Goal: Find specific page/section: Find specific page/section

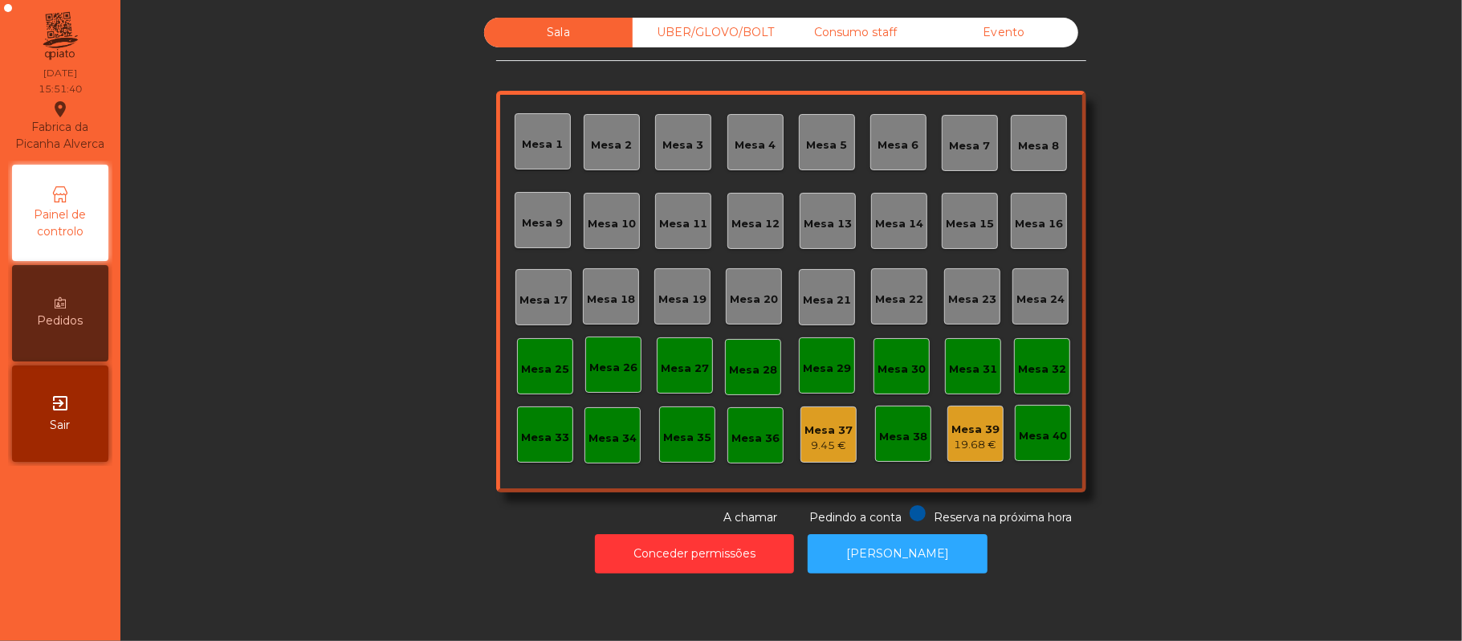
click at [1015, 35] on div "Evento" at bounding box center [1004, 33] width 149 height 30
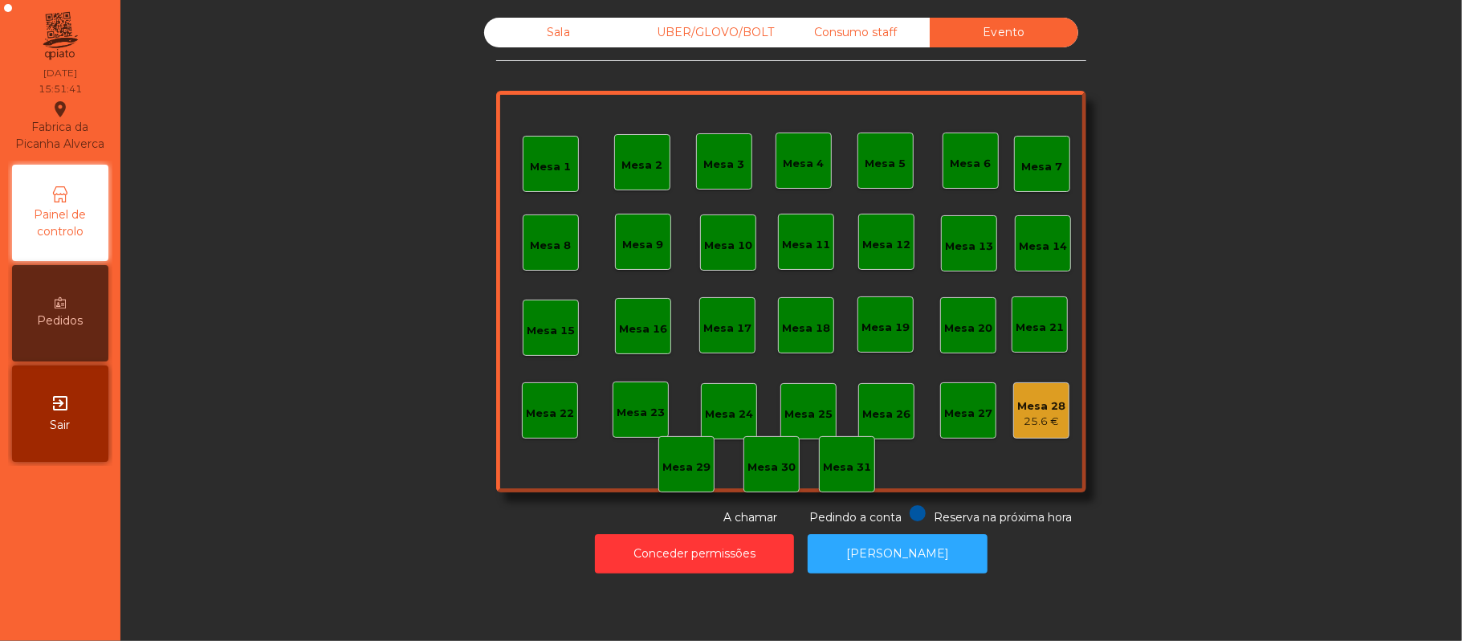
click at [855, 32] on div "Consumo staff" at bounding box center [855, 33] width 149 height 30
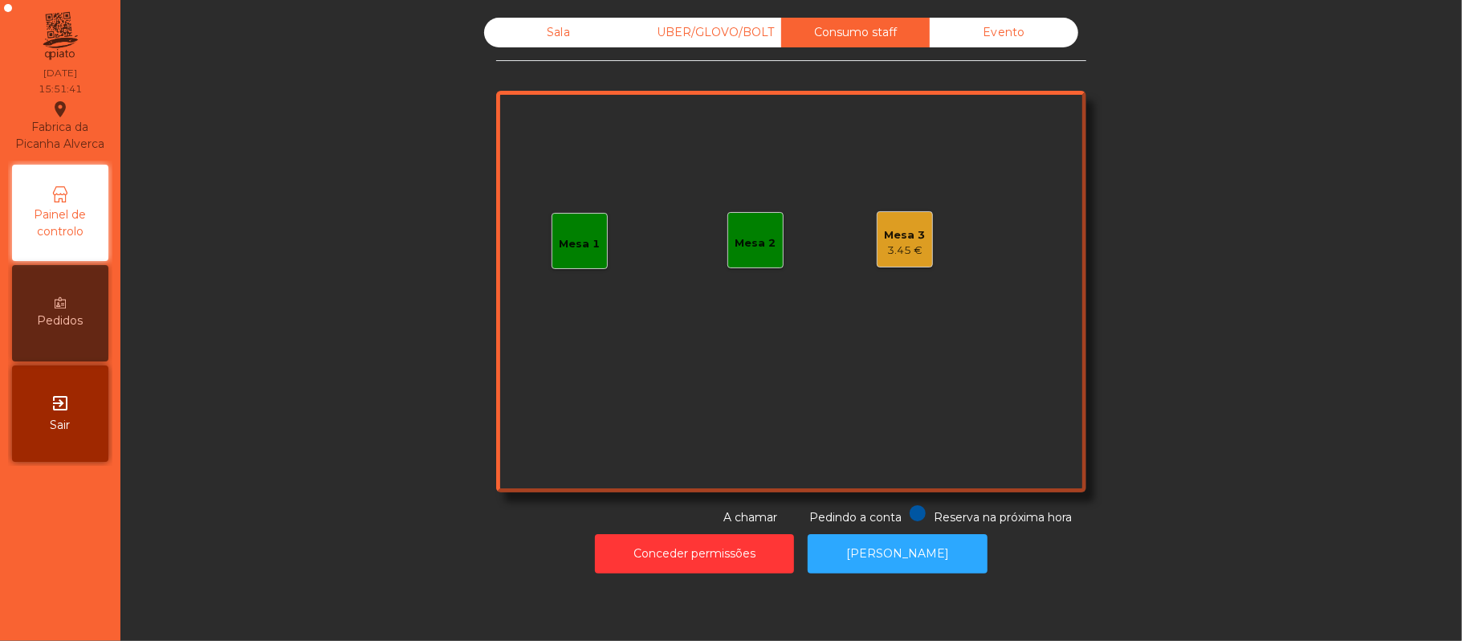
click at [729, 39] on div "UBER/GLOVO/BOLT" at bounding box center [707, 33] width 149 height 30
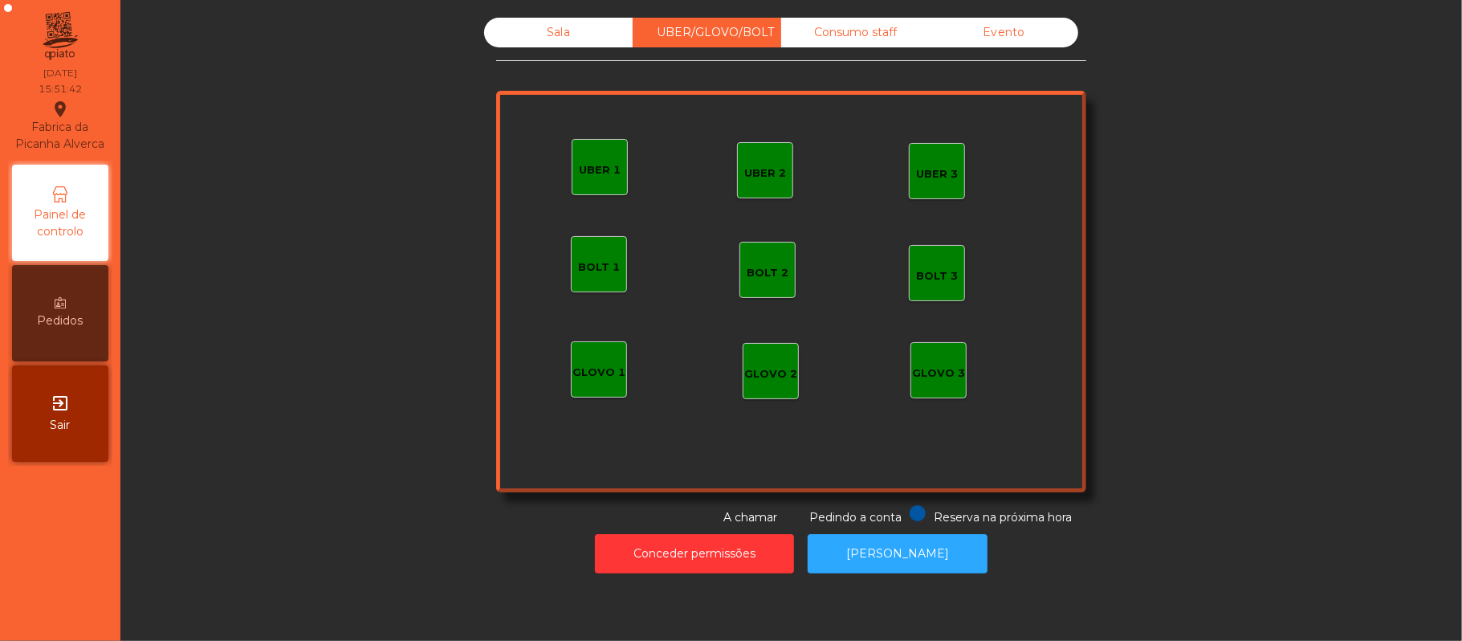
click at [556, 39] on div "Sala" at bounding box center [558, 33] width 149 height 30
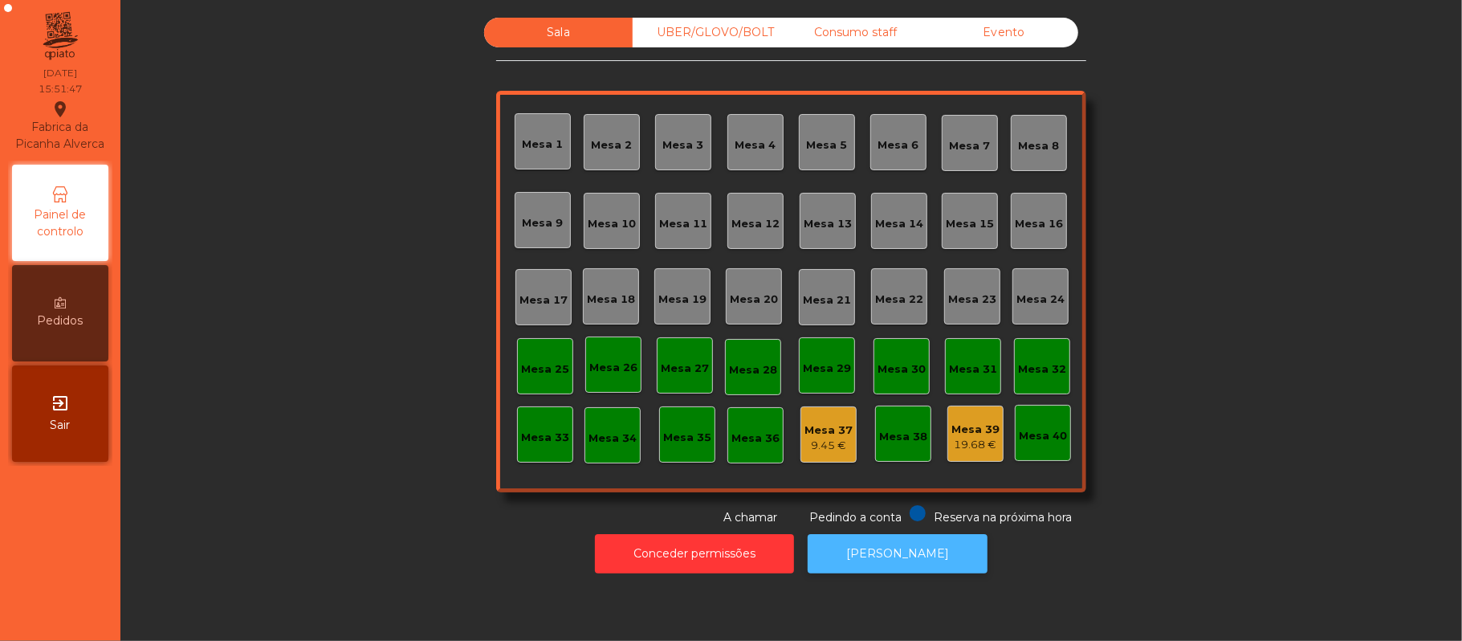
click at [912, 549] on button "[PERSON_NAME]" at bounding box center [898, 553] width 180 height 39
click at [1041, 34] on div "Evento" at bounding box center [1004, 33] width 149 height 30
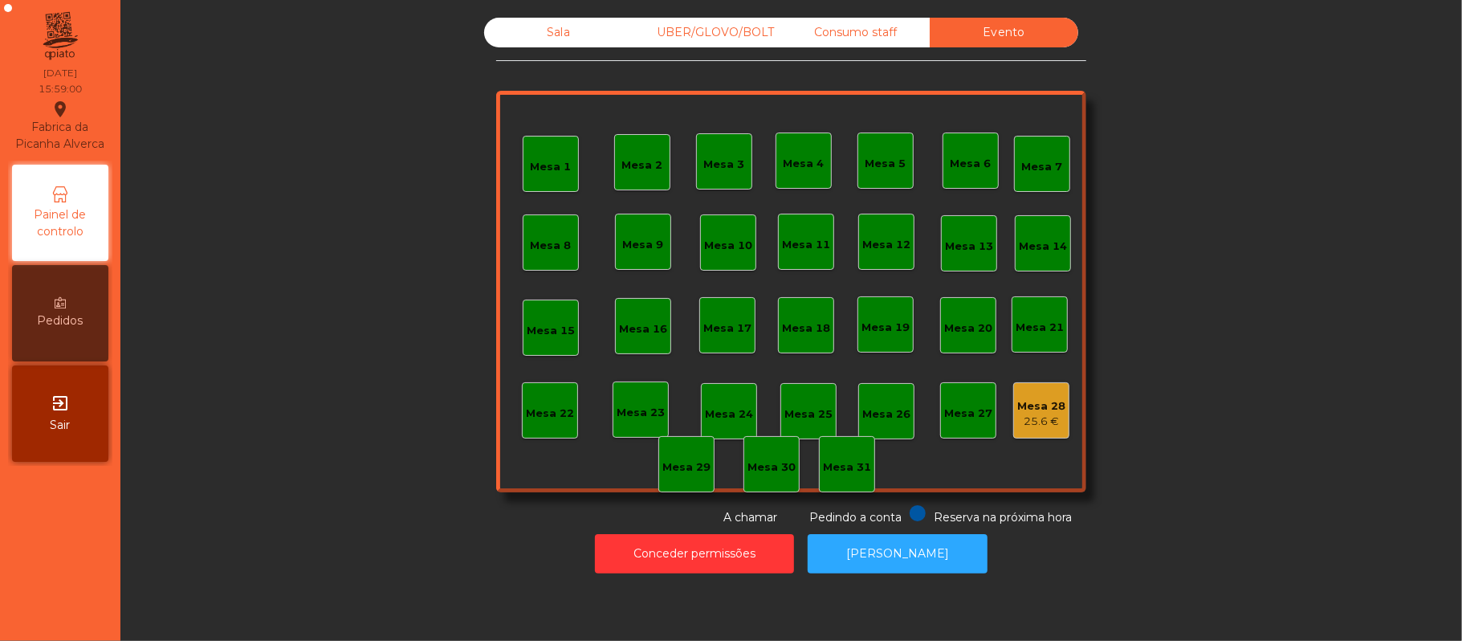
click at [842, 31] on div "Consumo staff" at bounding box center [855, 33] width 149 height 30
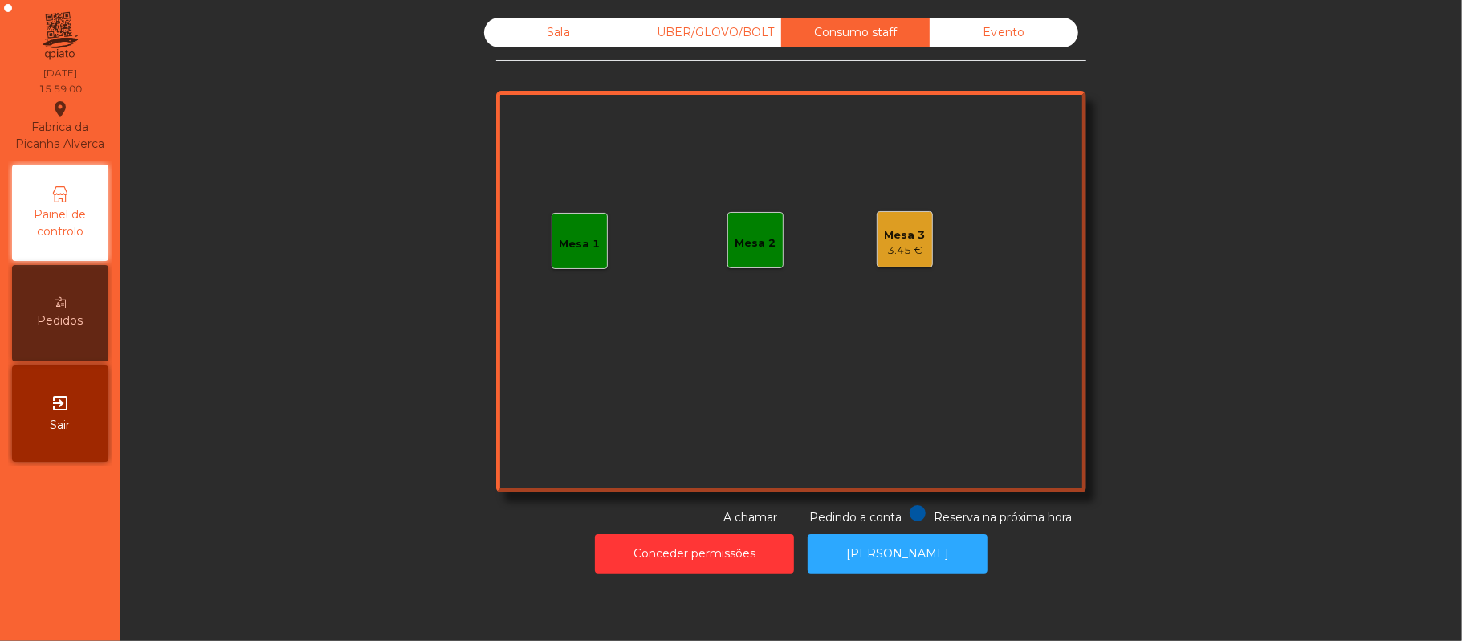
click at [717, 37] on div "UBER/GLOVO/BOLT" at bounding box center [707, 33] width 149 height 30
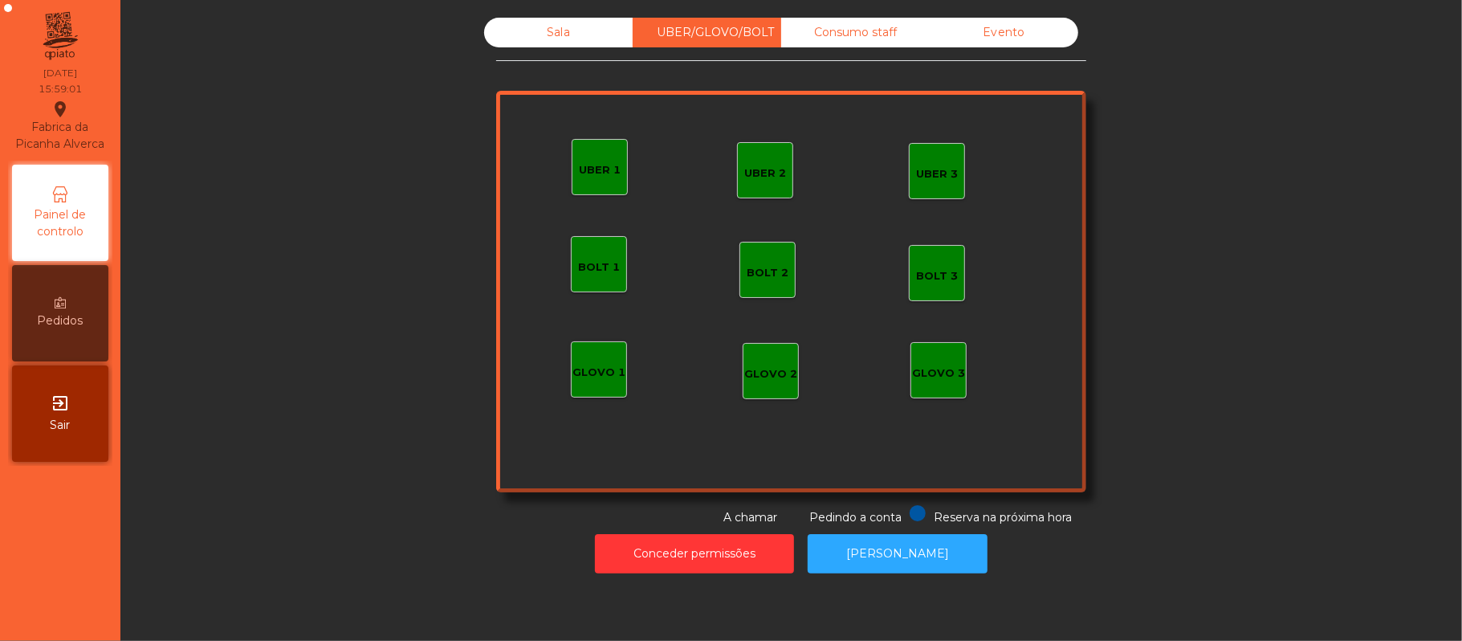
click at [550, 32] on div "Sala" at bounding box center [558, 33] width 149 height 30
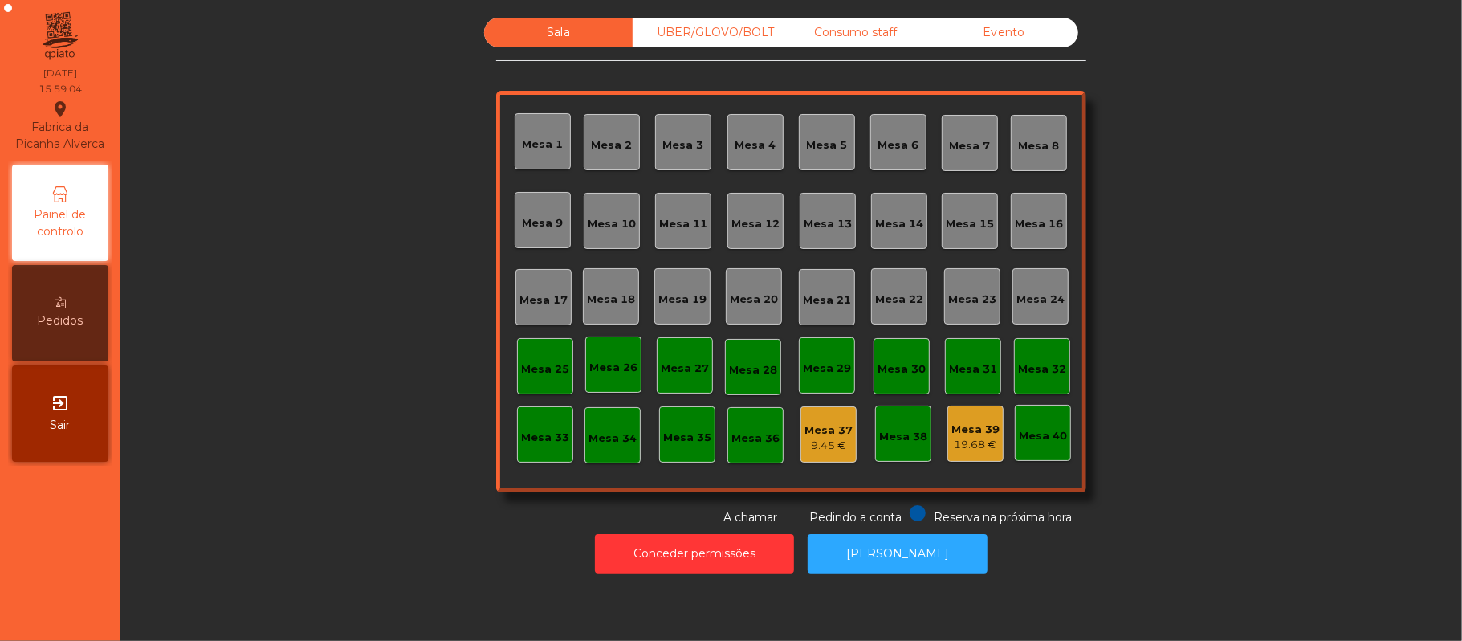
click at [704, 37] on div "UBER/GLOVO/BOLT" at bounding box center [707, 33] width 149 height 30
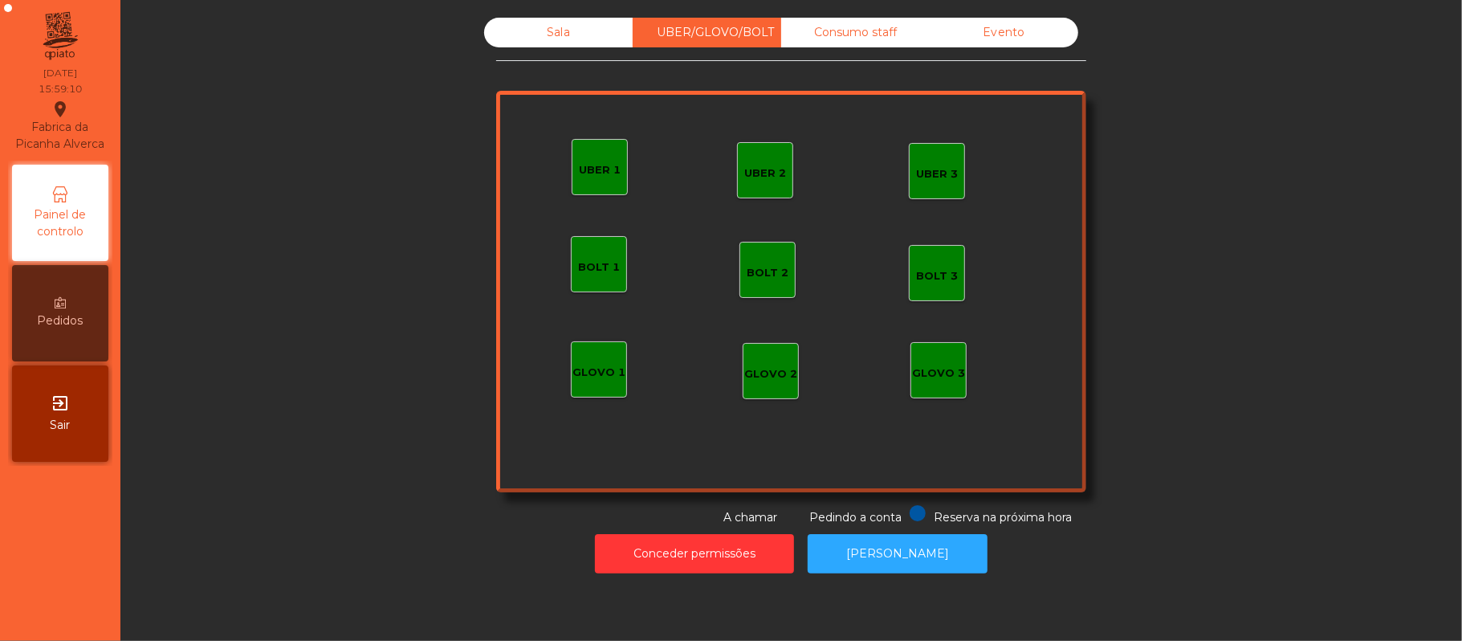
click at [839, 39] on div "Consumo staff" at bounding box center [855, 33] width 149 height 30
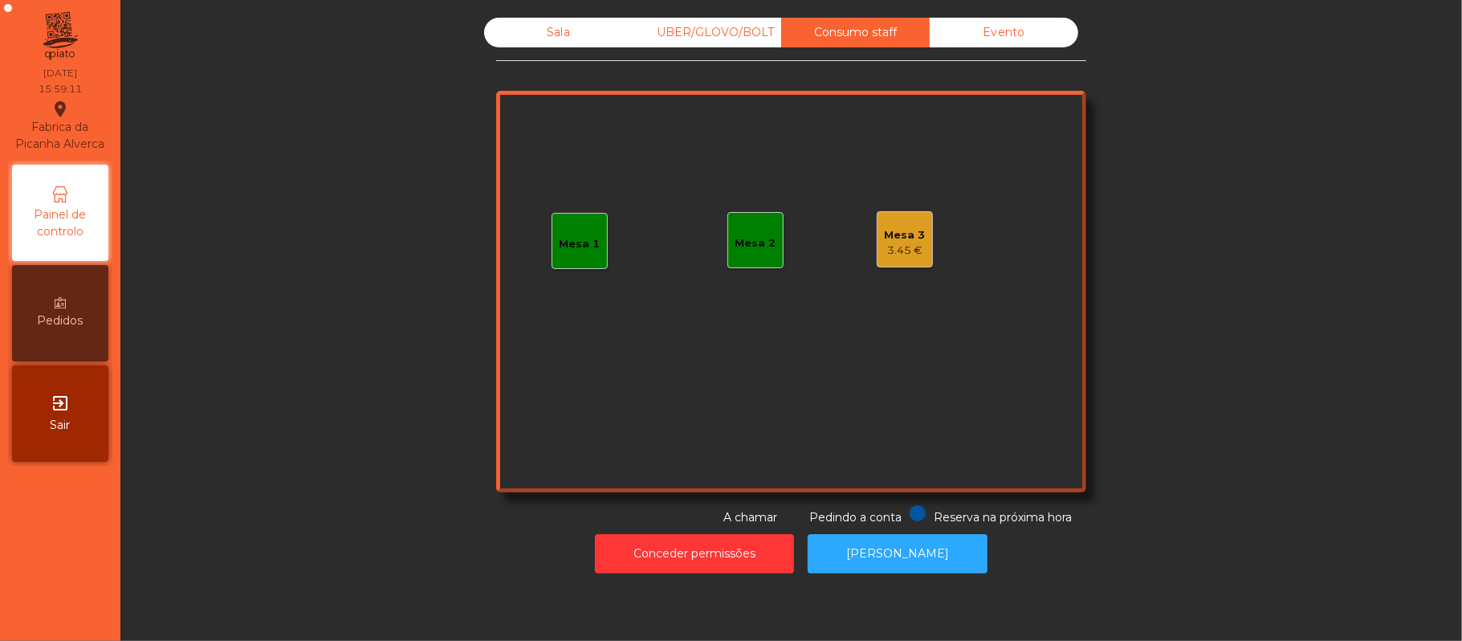
click at [997, 42] on div "Evento" at bounding box center [1004, 33] width 149 height 30
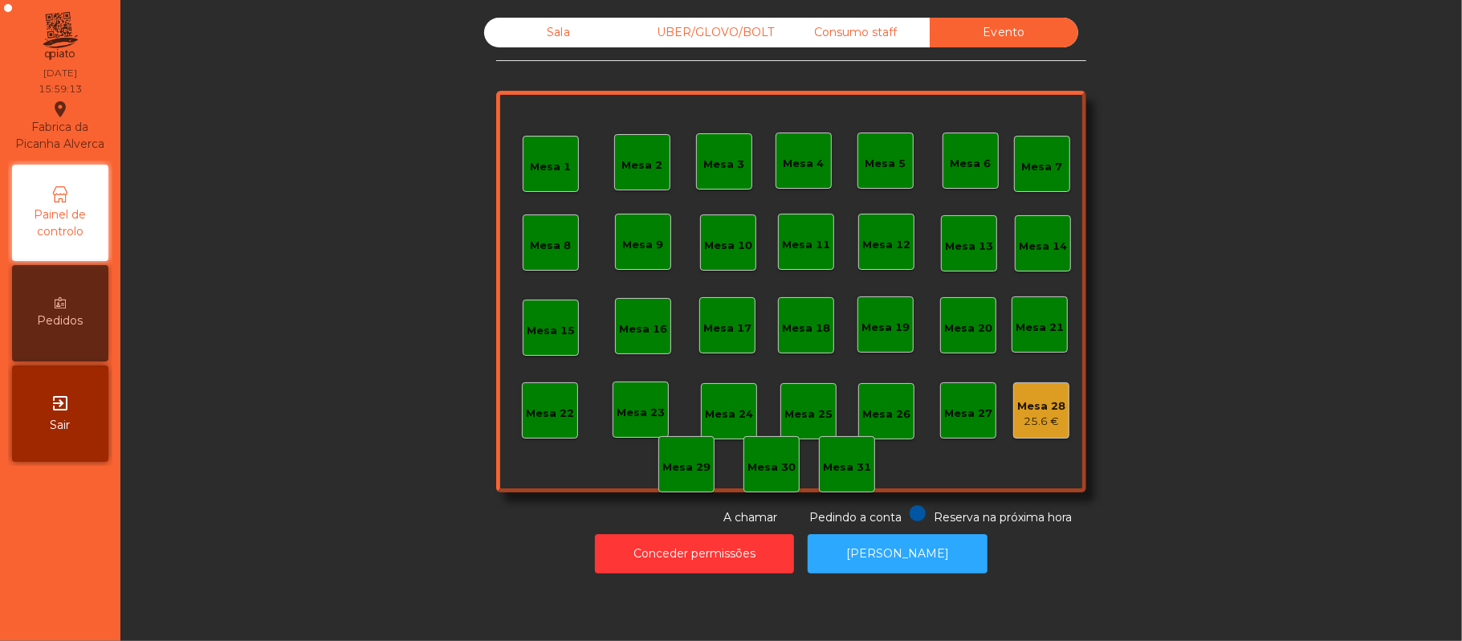
click at [561, 30] on div "Sala" at bounding box center [558, 33] width 149 height 30
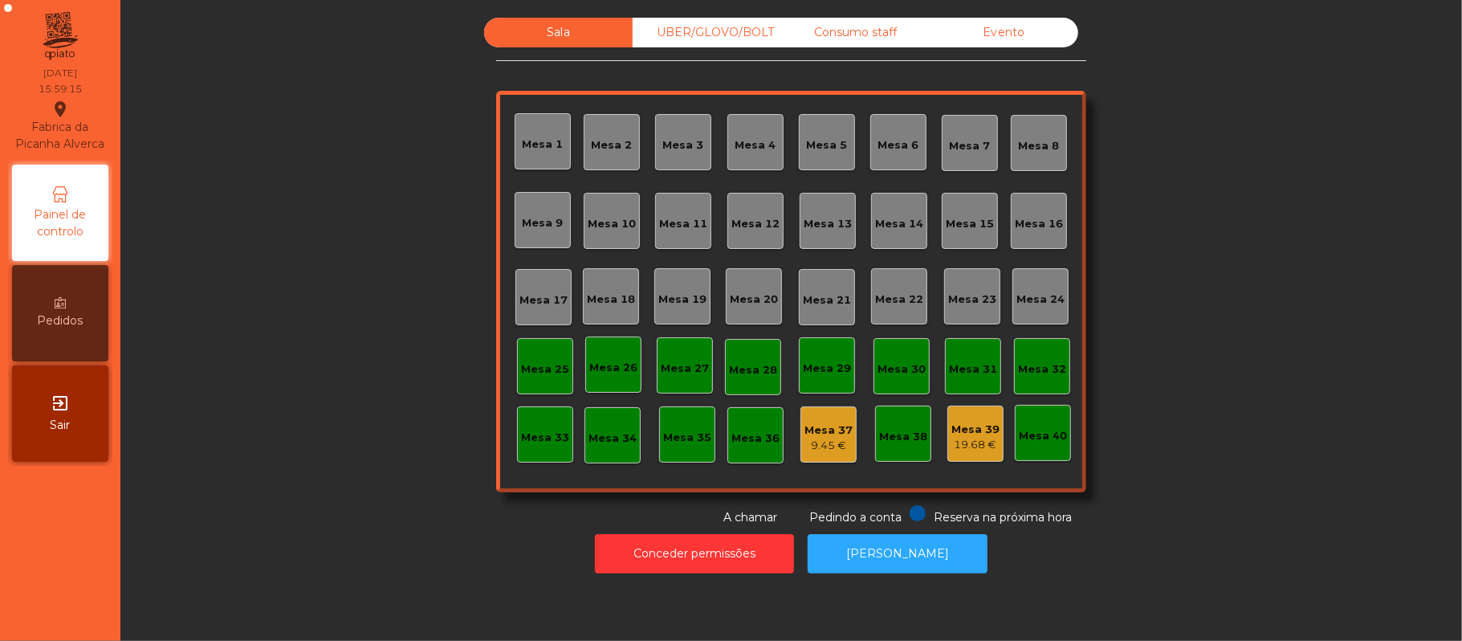
click at [742, 310] on div "Mesa 20" at bounding box center [754, 296] width 56 height 56
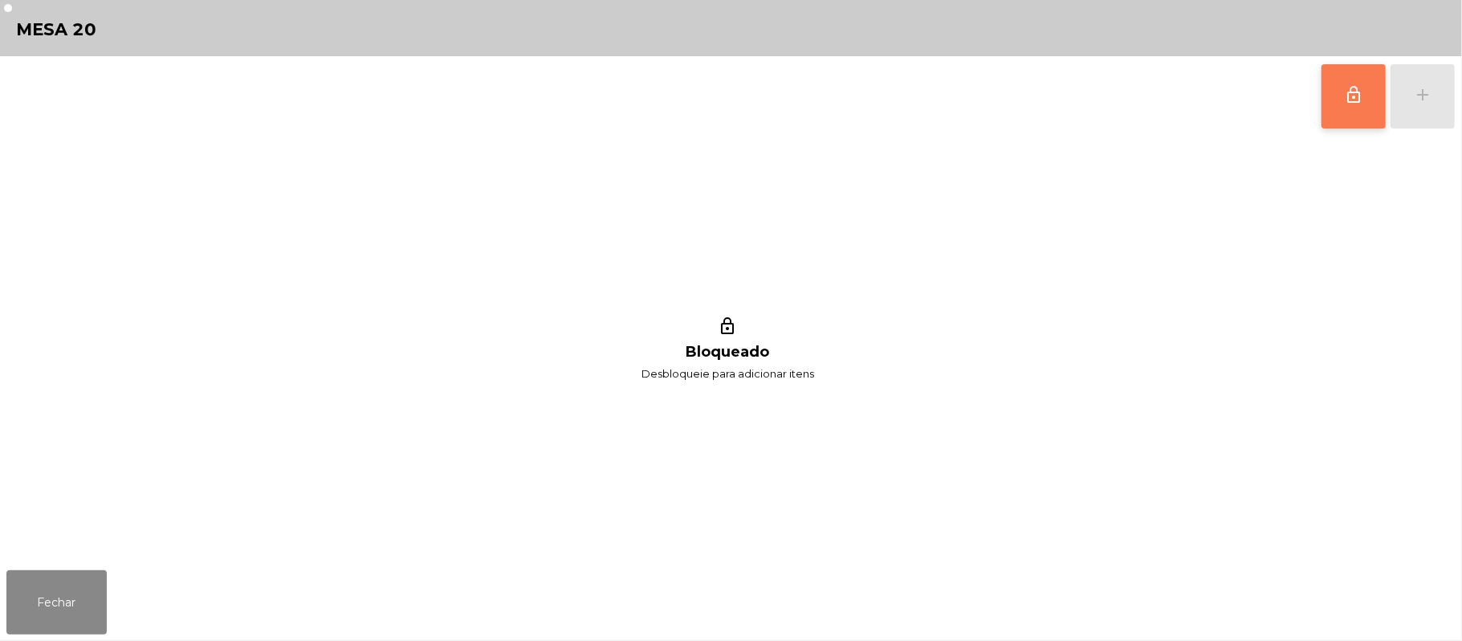
click at [1351, 100] on span "lock_outline" at bounding box center [1353, 94] width 19 height 19
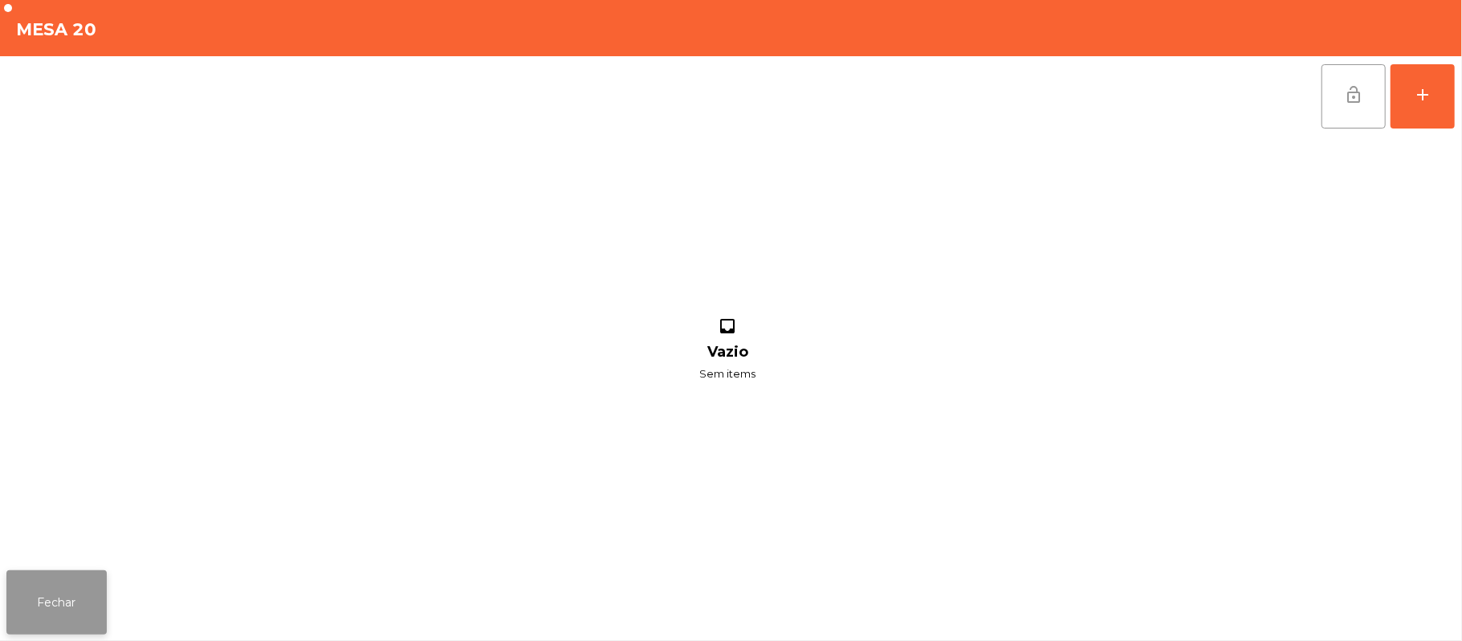
click at [75, 612] on button "Fechar" at bounding box center [56, 602] width 100 height 64
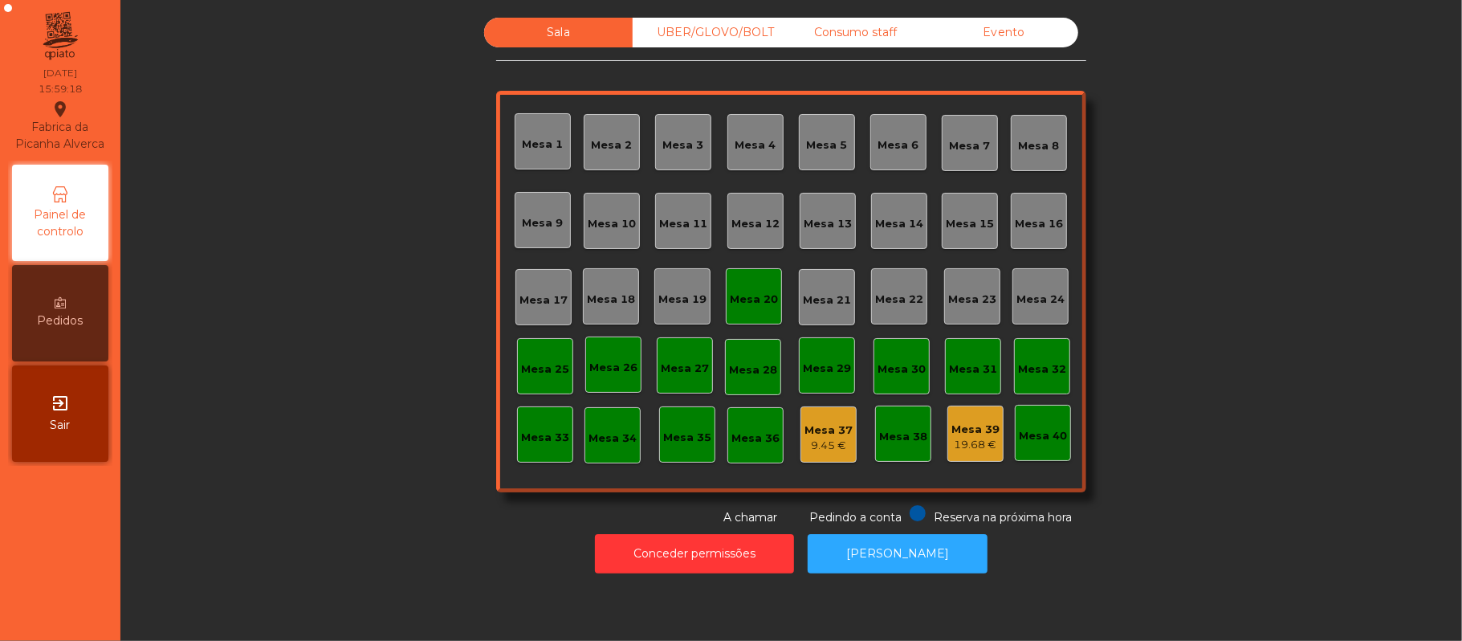
click at [742, 286] on div "Mesa 20" at bounding box center [754, 296] width 48 height 22
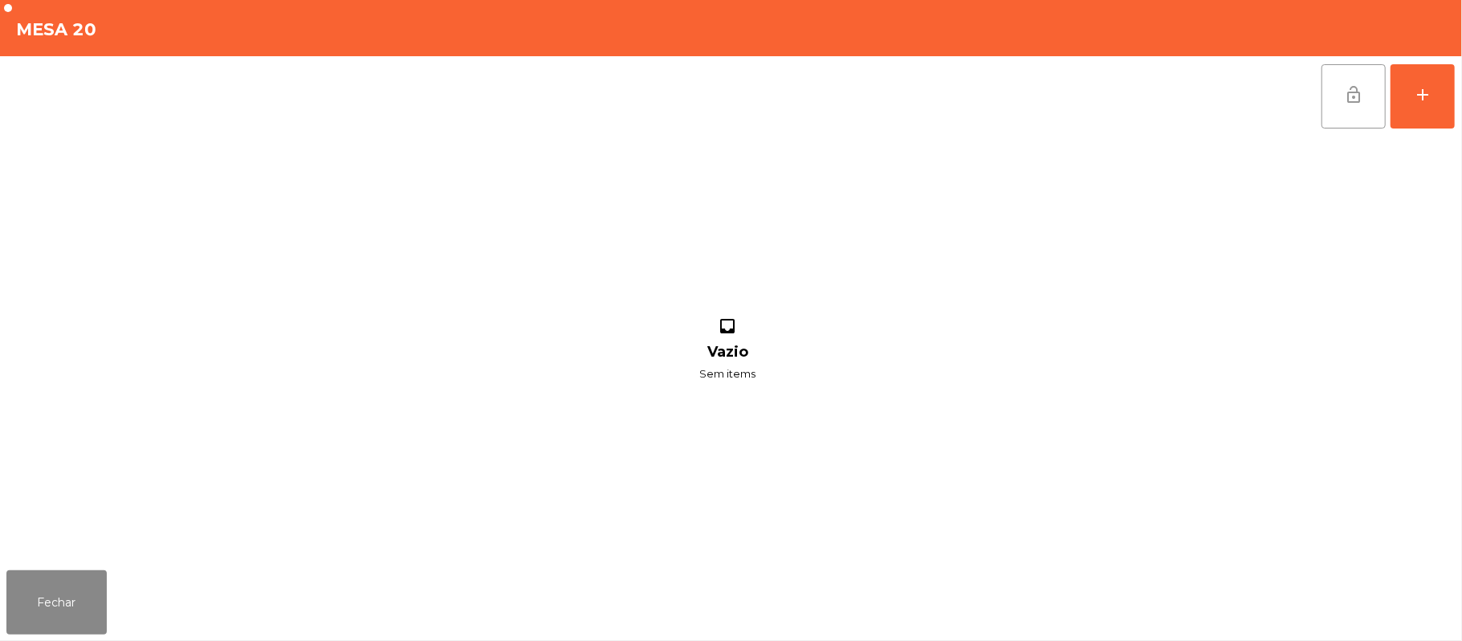
click at [1337, 106] on button "lock_open" at bounding box center [1354, 96] width 64 height 64
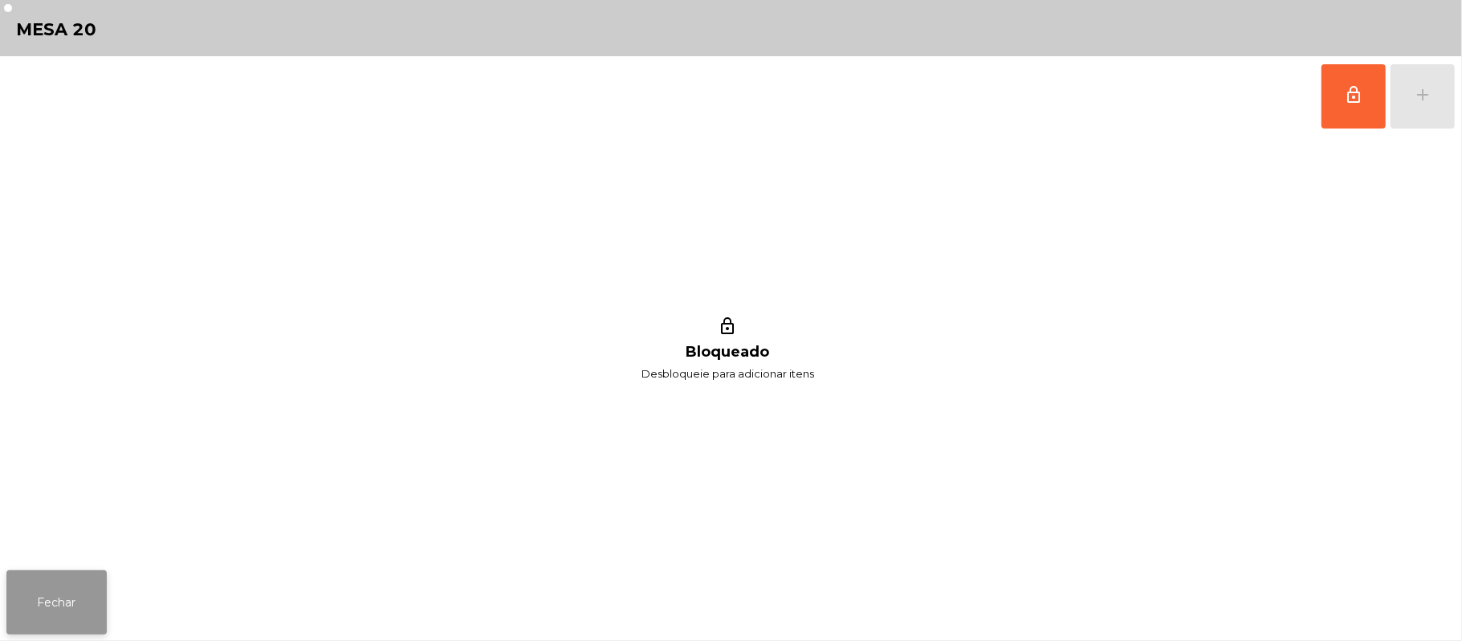
click at [64, 581] on button "Fechar" at bounding box center [56, 602] width 100 height 64
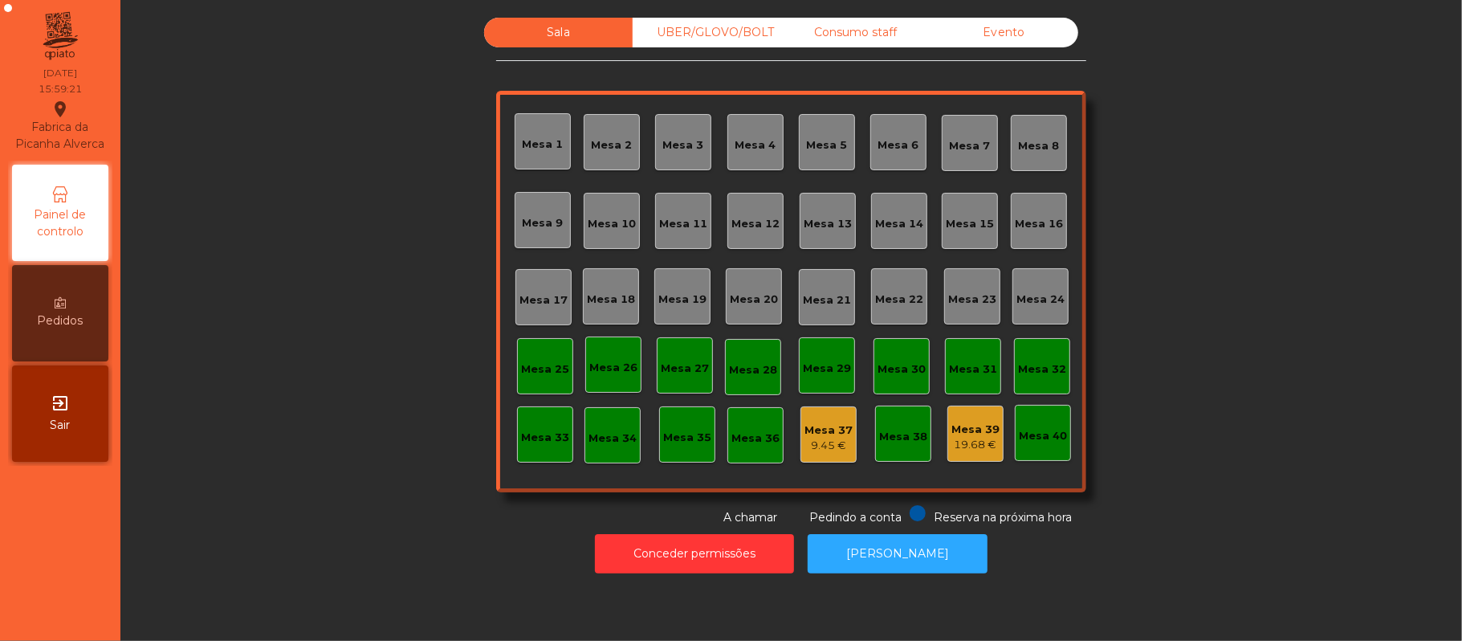
click at [1009, 31] on div "Evento" at bounding box center [1004, 33] width 149 height 30
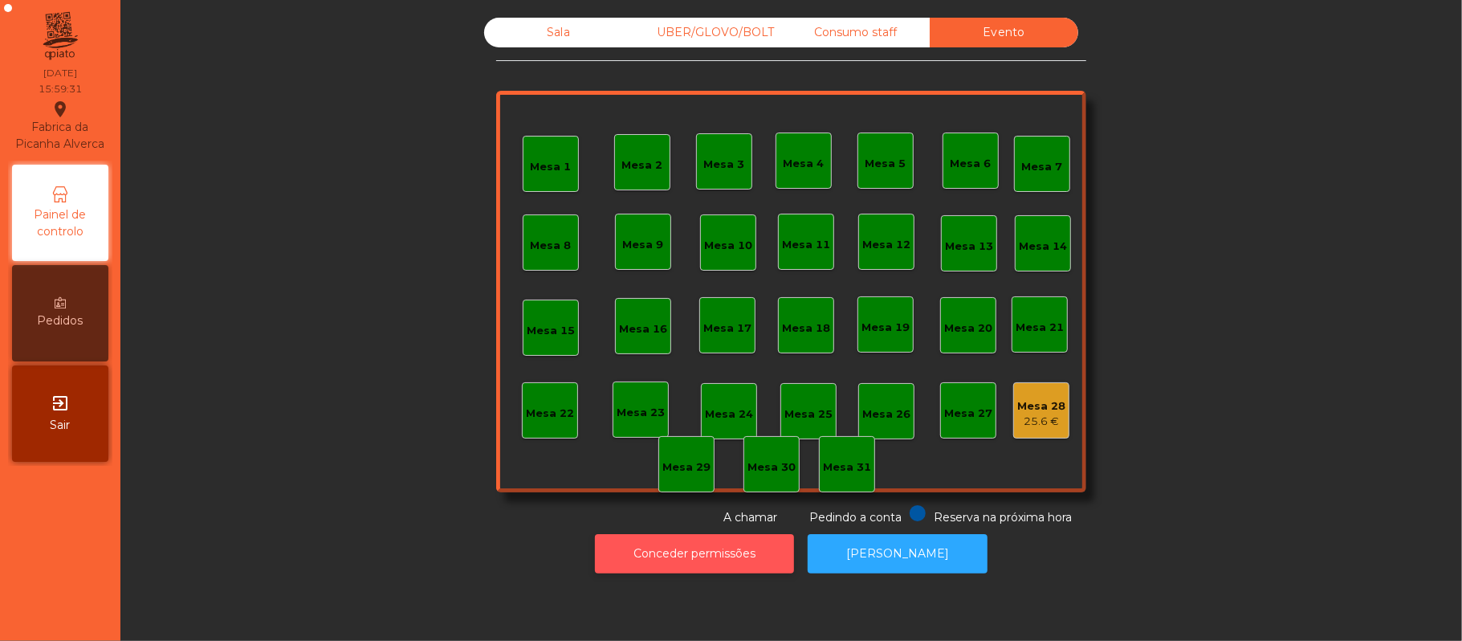
click at [731, 547] on button "Conceder permissões" at bounding box center [694, 553] width 199 height 39
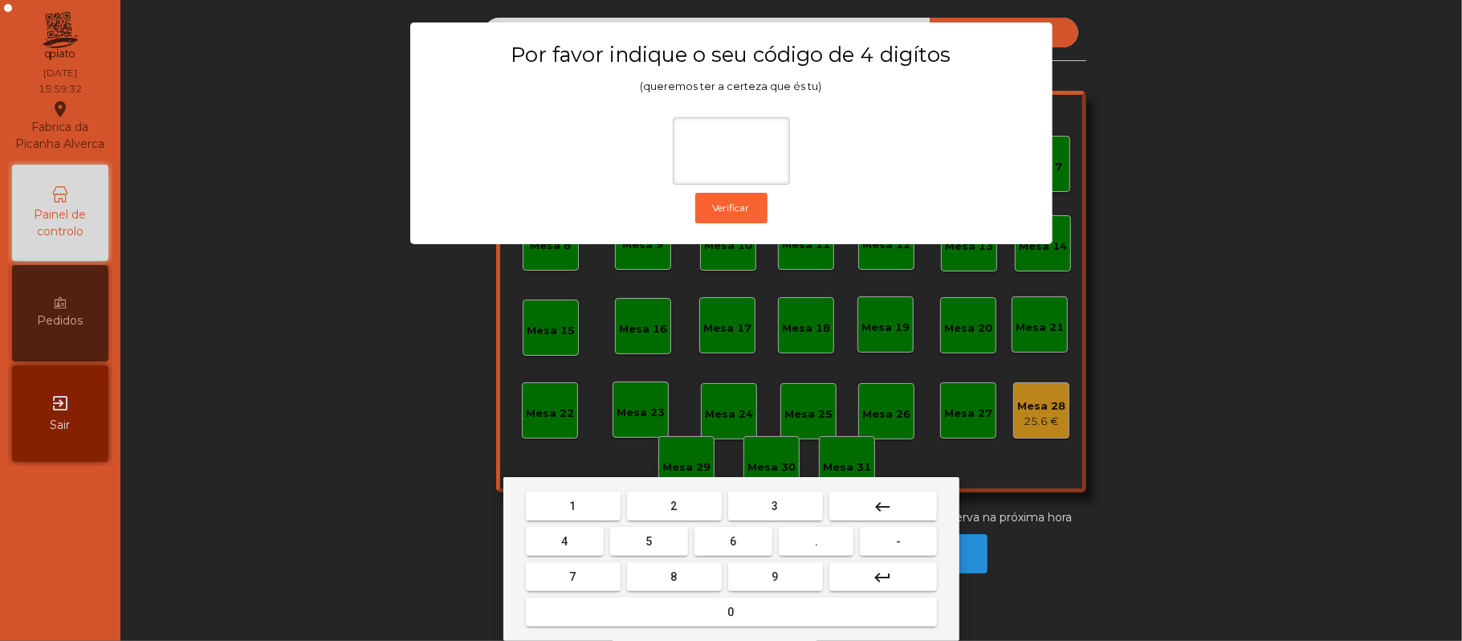
click at [673, 506] on span "2" at bounding box center [674, 505] width 6 height 13
click at [723, 544] on button "6" at bounding box center [734, 541] width 78 height 29
click at [586, 505] on button "1" at bounding box center [573, 505] width 95 height 29
click at [637, 549] on button "5" at bounding box center [649, 541] width 78 height 29
type input "****"
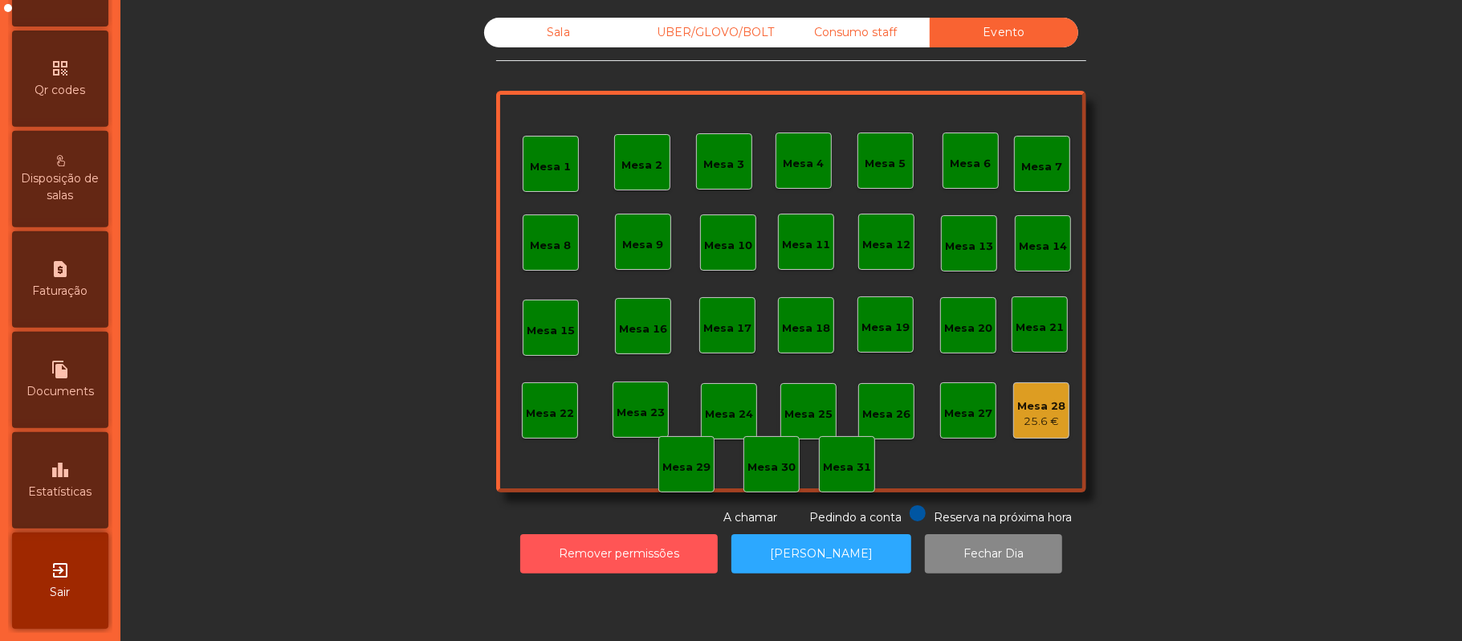
scroll to position [451, 0]
click at [77, 280] on div "request_page Faturação" at bounding box center [60, 279] width 96 height 96
select select "*"
select select "****"
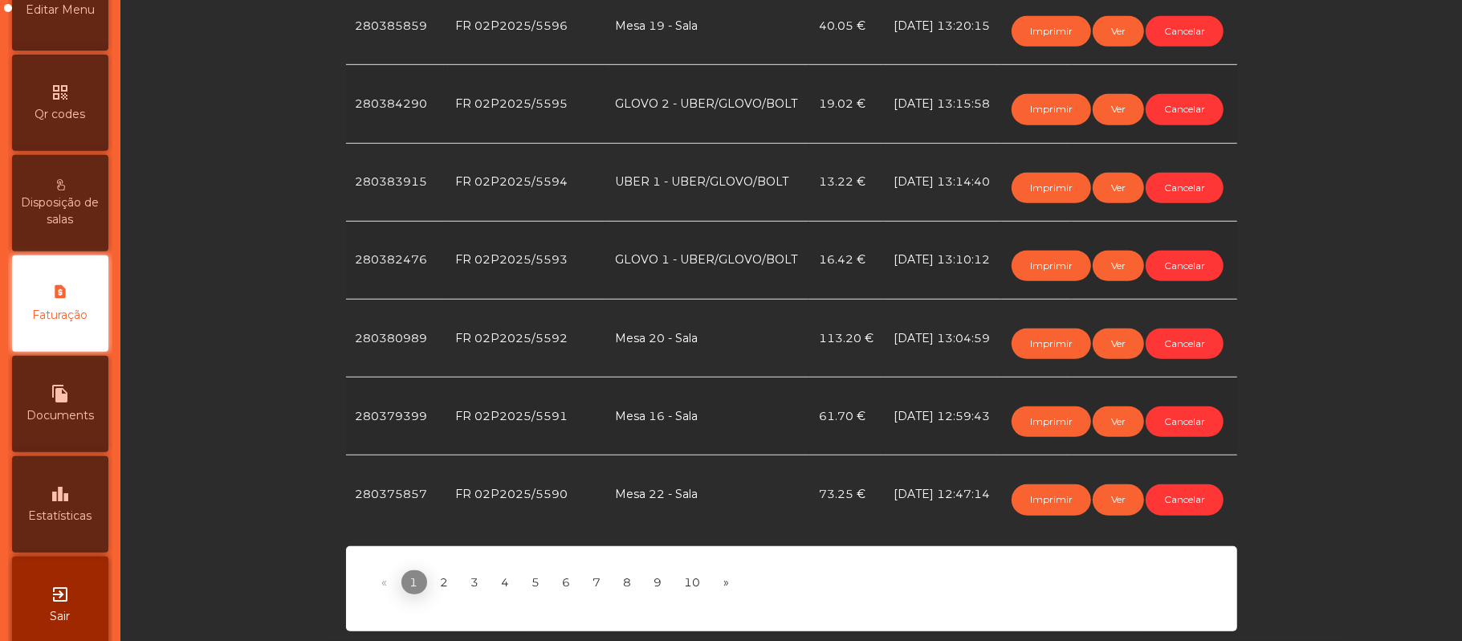
scroll to position [1150, 0]
click at [1017, 328] on button "Imprimir" at bounding box center [1051, 343] width 79 height 31
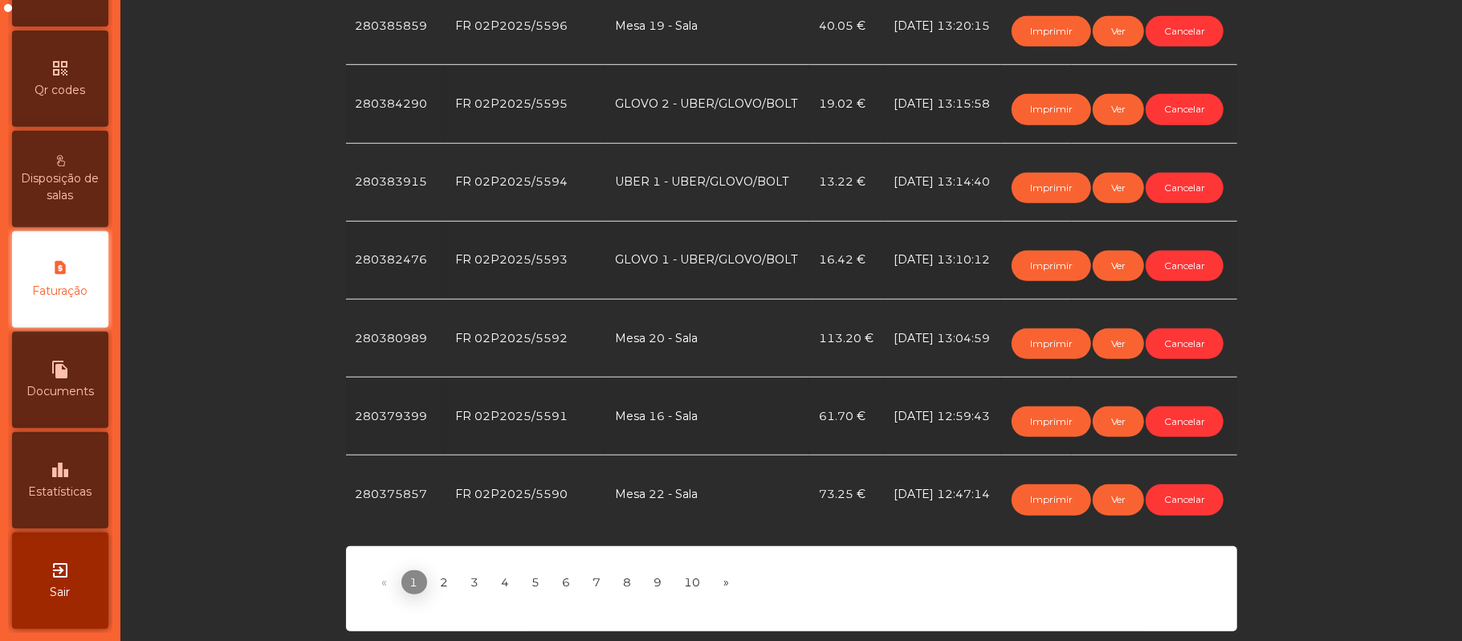
click at [82, 471] on div "leaderboard Estatísticas" at bounding box center [60, 480] width 96 height 96
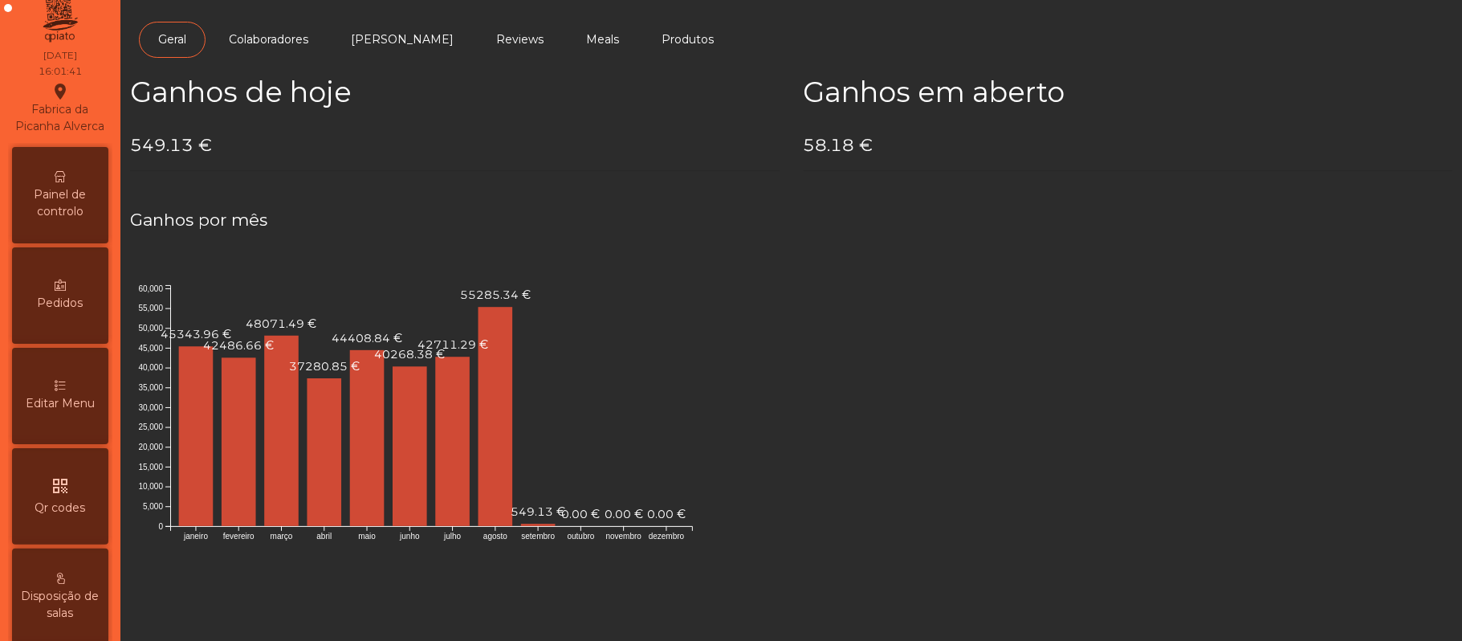
scroll to position [8, 0]
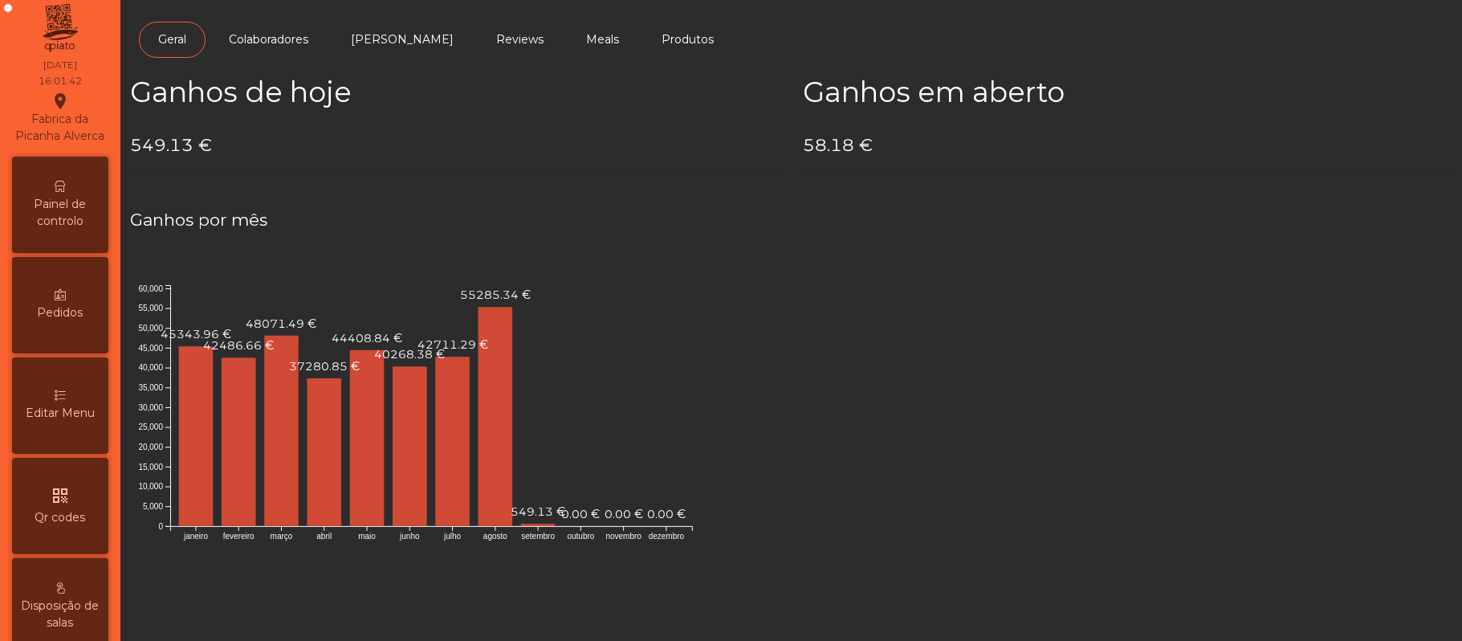
click at [66, 223] on span "Painel de controlo" at bounding box center [60, 213] width 88 height 34
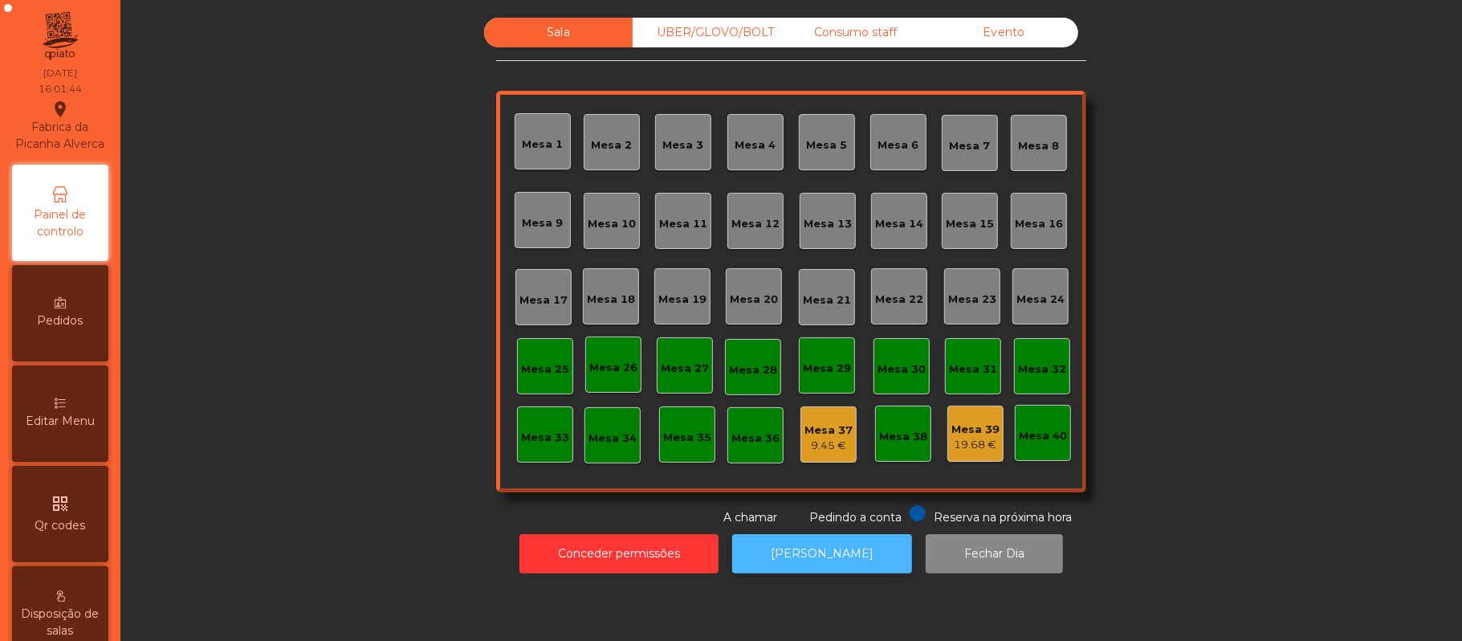
click at [819, 557] on button "[PERSON_NAME]" at bounding box center [822, 553] width 180 height 39
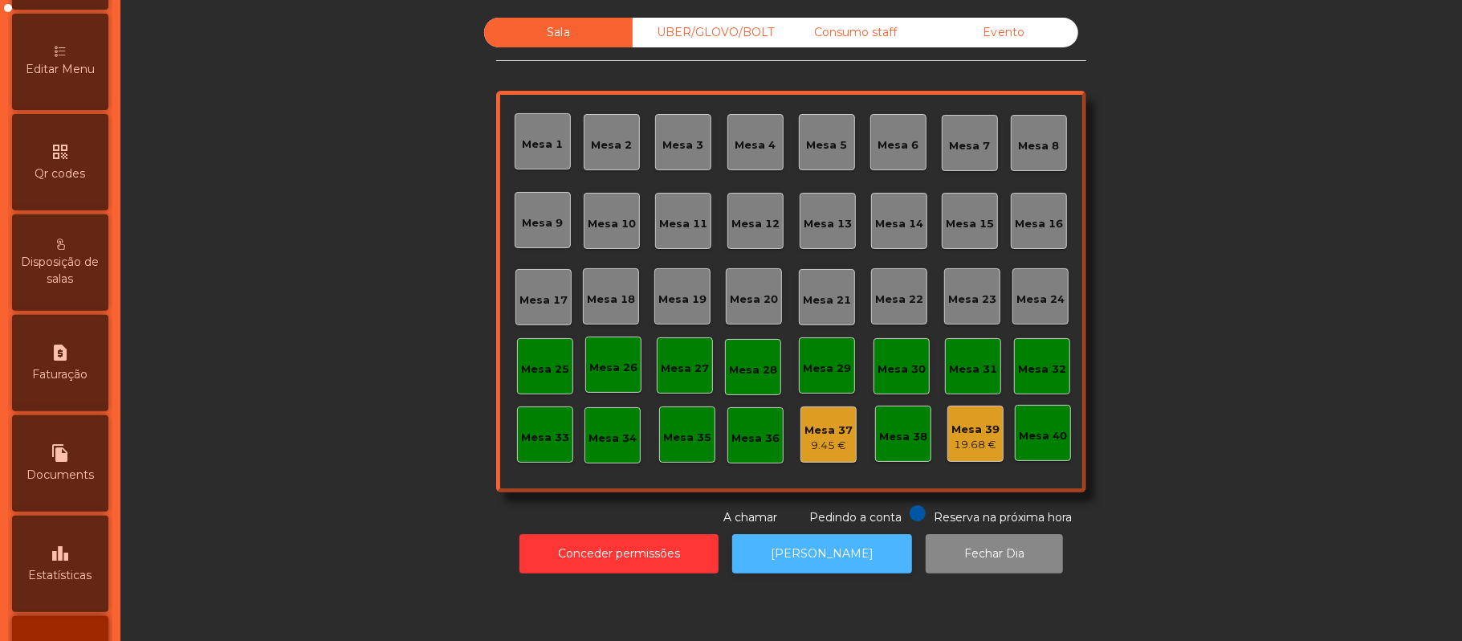
scroll to position [451, 0]
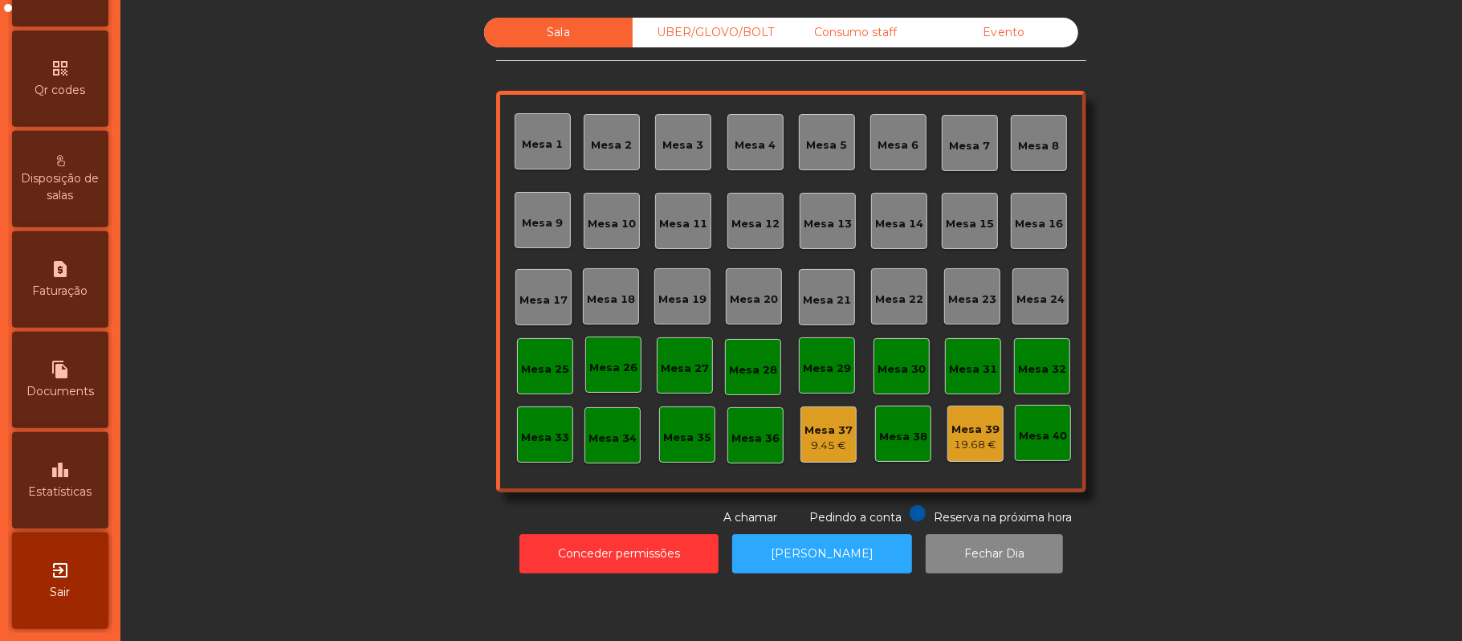
click at [63, 474] on icon "leaderboard" at bounding box center [60, 469] width 19 height 19
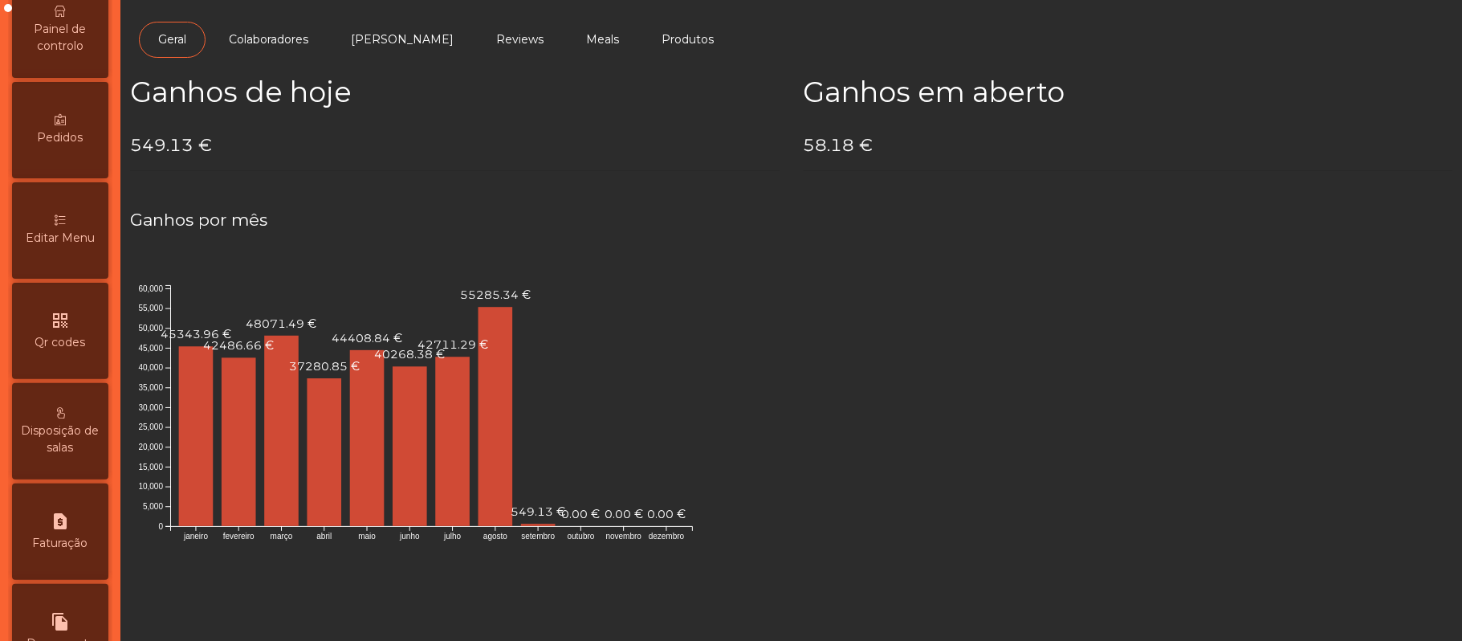
scroll to position [122, 0]
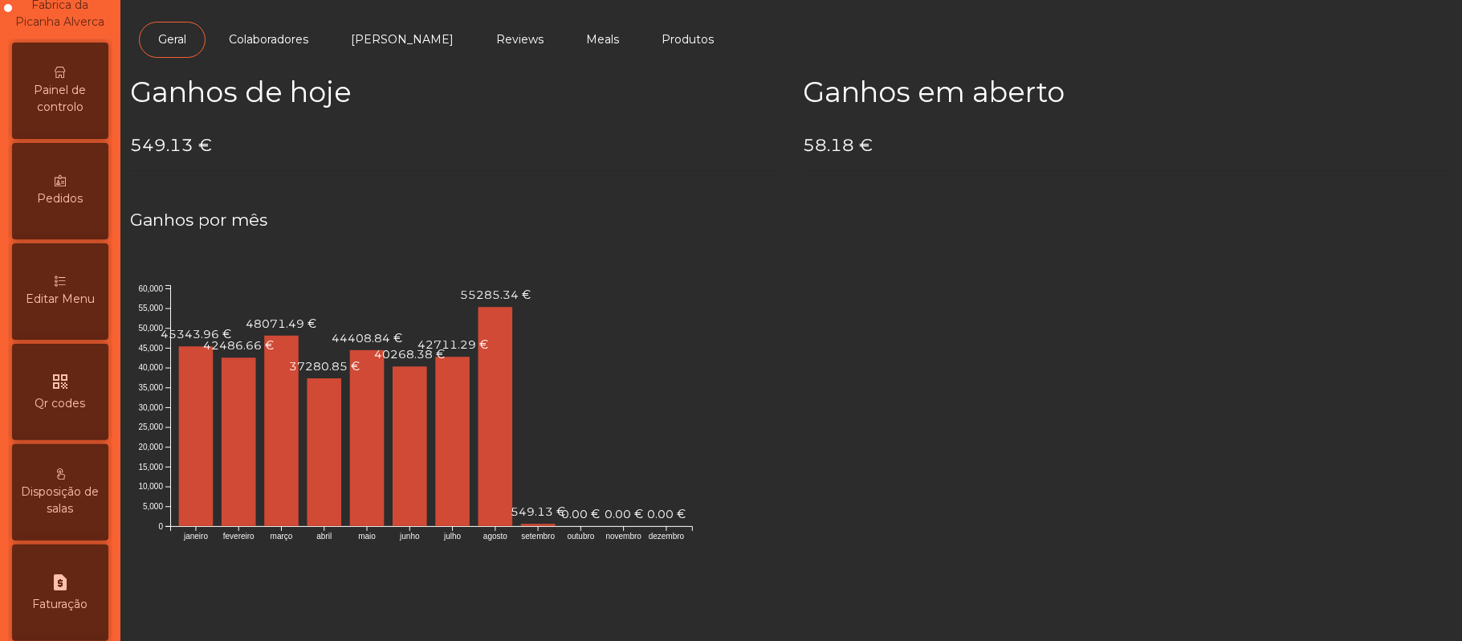
click at [84, 116] on span "Painel de controlo" at bounding box center [60, 99] width 88 height 34
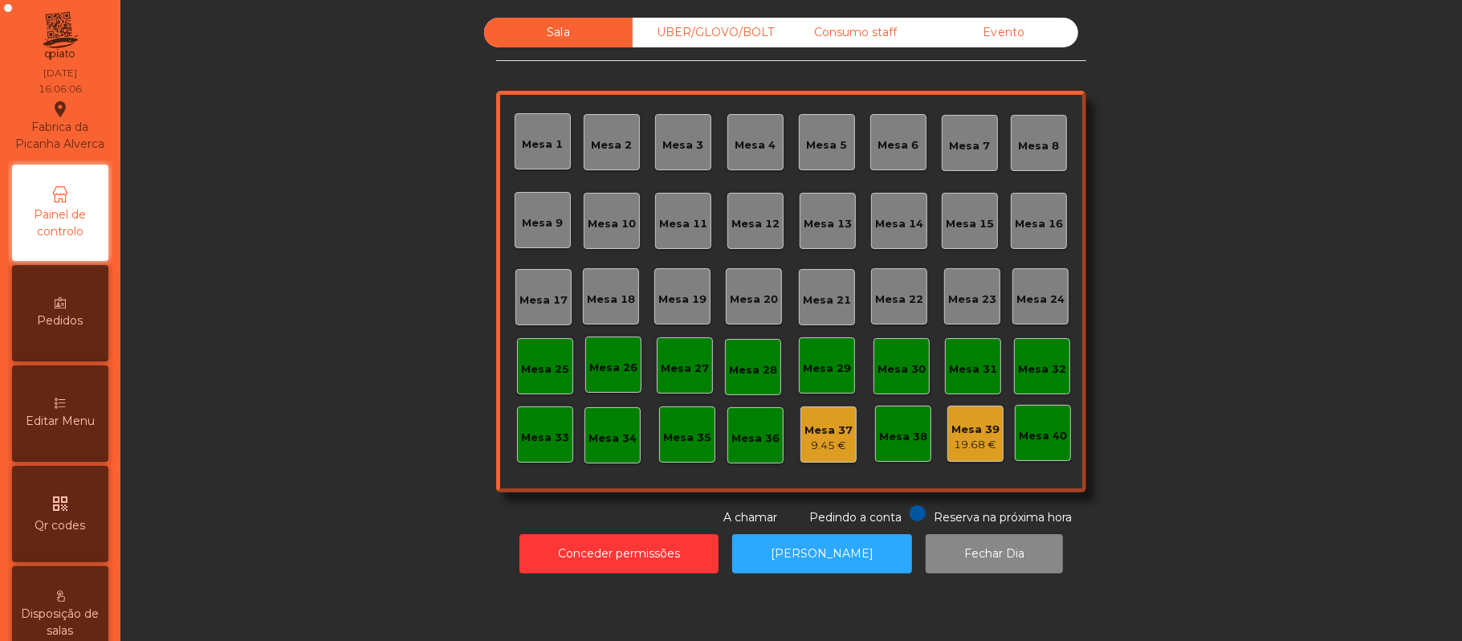
click at [1018, 47] on div "Evento" at bounding box center [1004, 33] width 149 height 30
